Goal: Communication & Community: Answer question/provide support

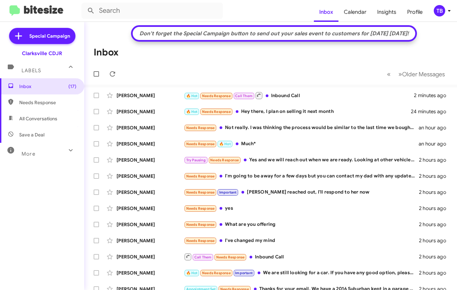
click at [322, 61] on mat-toolbar-row "Inbox" at bounding box center [270, 53] width 372 height 22
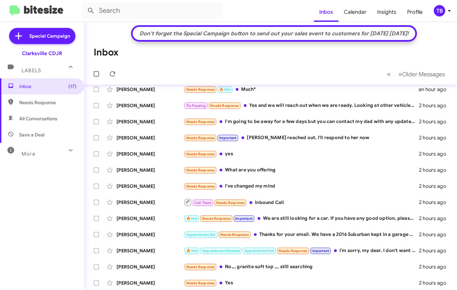
scroll to position [42, 0]
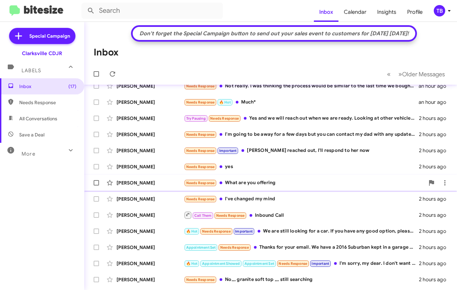
click at [272, 180] on div "Needs Response What are you offering" at bounding box center [304, 183] width 241 height 8
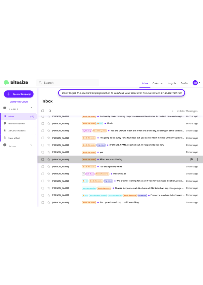
scroll to position [53, 0]
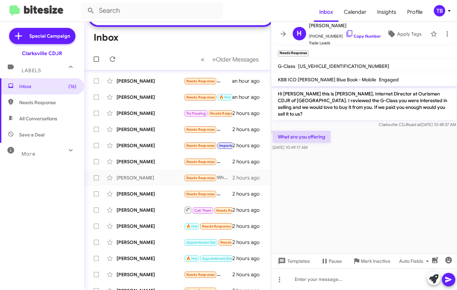
click at [282, 152] on cdk-virtual-scroll-viewport "Hi [PERSON_NAME] this is [PERSON_NAME], Internet Director at Ourisman CDJR of […" at bounding box center [364, 169] width 186 height 167
click at [338, 280] on div at bounding box center [364, 280] width 186 height 22
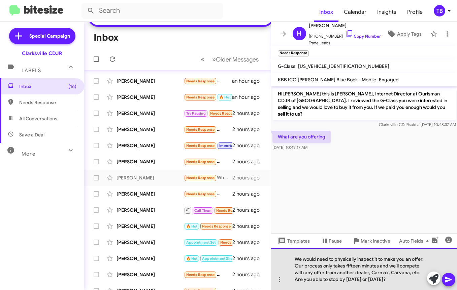
click at [344, 281] on div "We would need to physically inspect it to make you an offer. Our process only t…" at bounding box center [364, 270] width 186 height 42
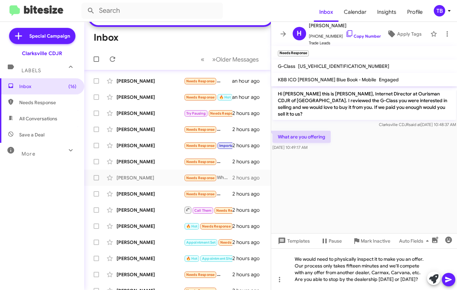
click at [451, 280] on icon at bounding box center [448, 280] width 8 height 8
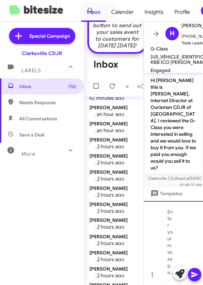
scroll to position [94, 0]
